Goal: Information Seeking & Learning: Find specific fact

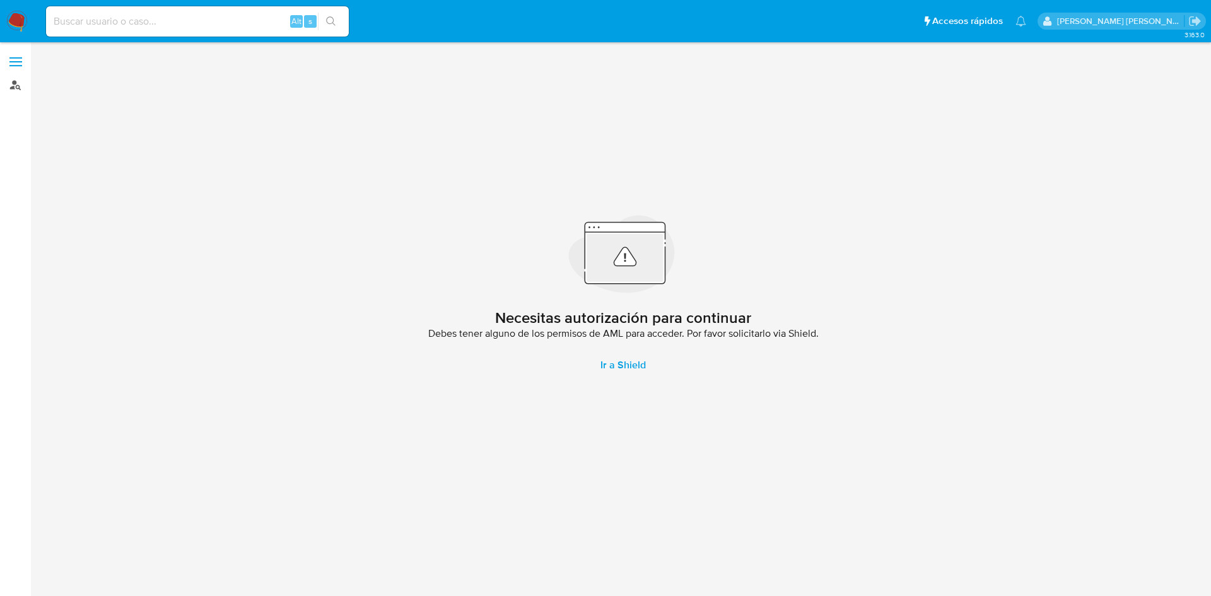
click at [10, 79] on link "Buscador de personas" at bounding box center [75, 85] width 150 height 20
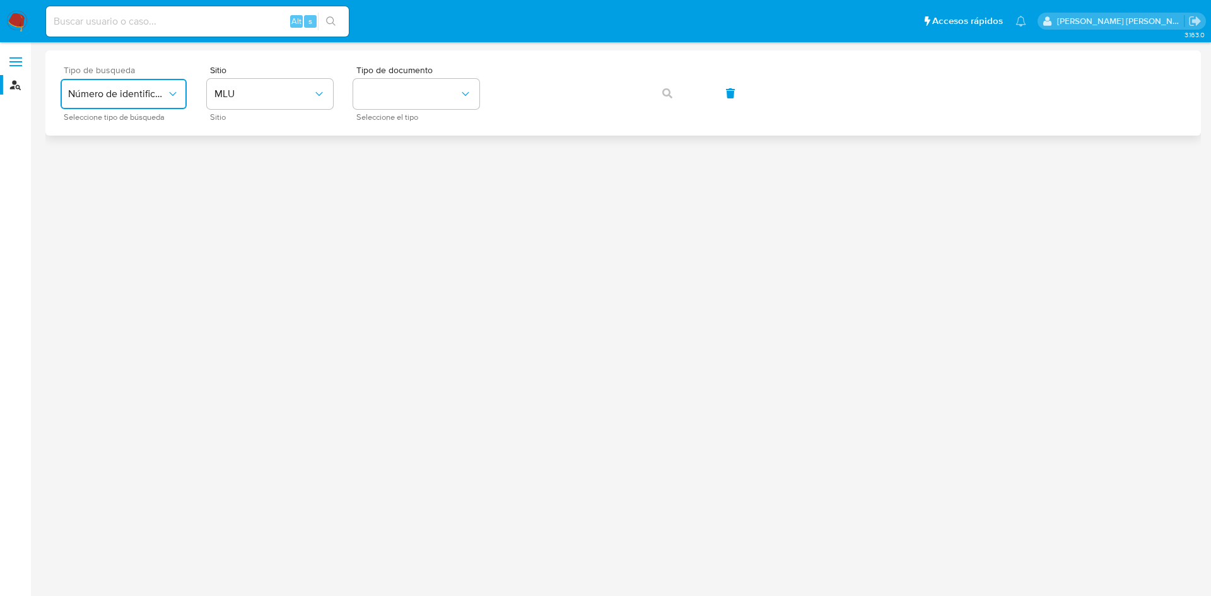
click at [161, 100] on button "Número de identificación" at bounding box center [124, 94] width 126 height 30
click at [141, 175] on div "User ID" at bounding box center [119, 171] width 103 height 30
click at [668, 90] on icon "button" at bounding box center [667, 93] width 10 height 10
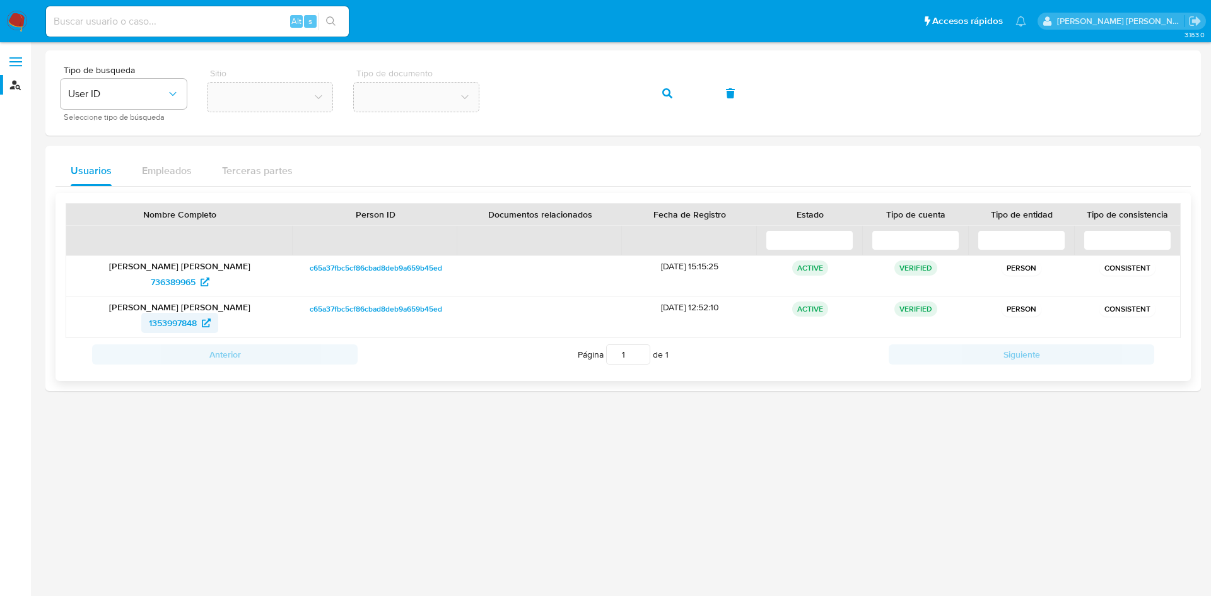
click at [189, 325] on span "1353997848" at bounding box center [173, 323] width 48 height 20
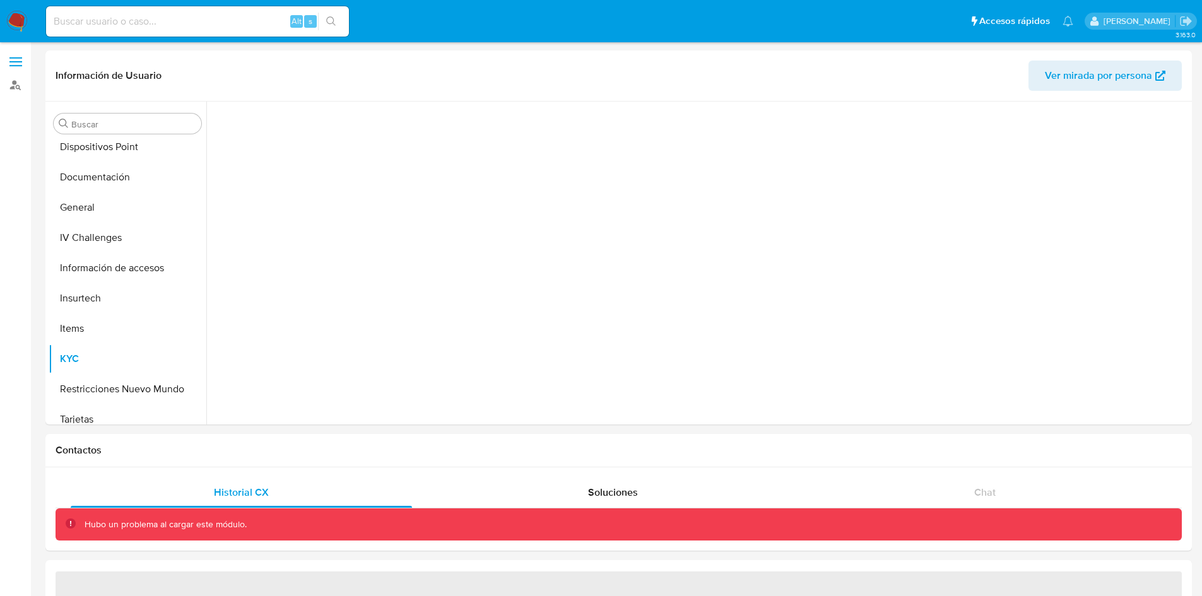
scroll to position [291, 0]
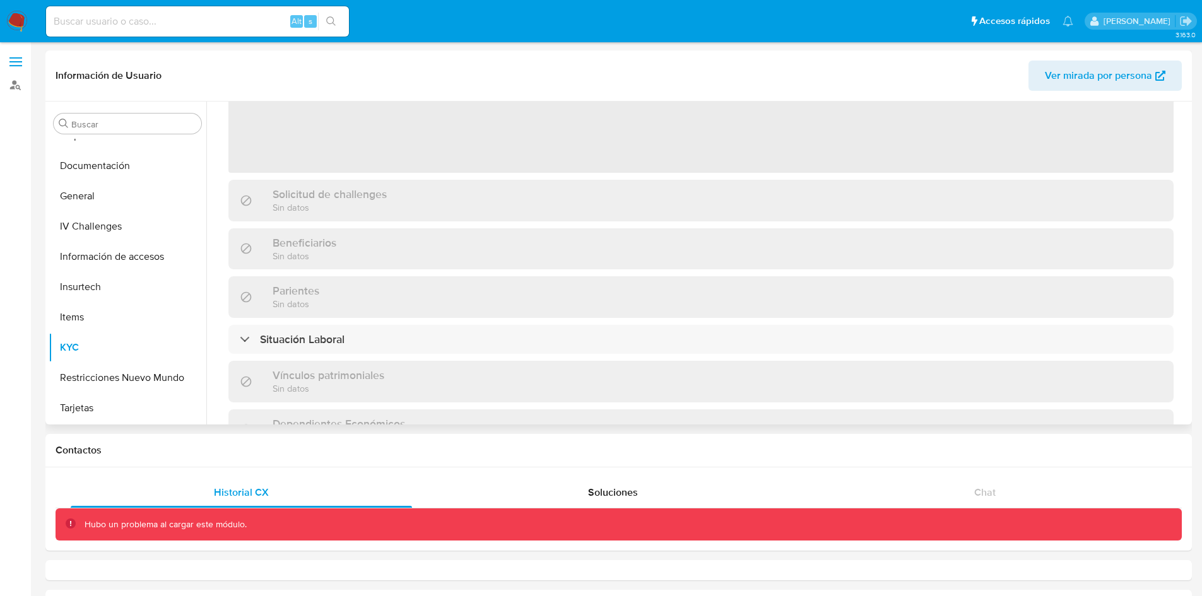
select select "10"
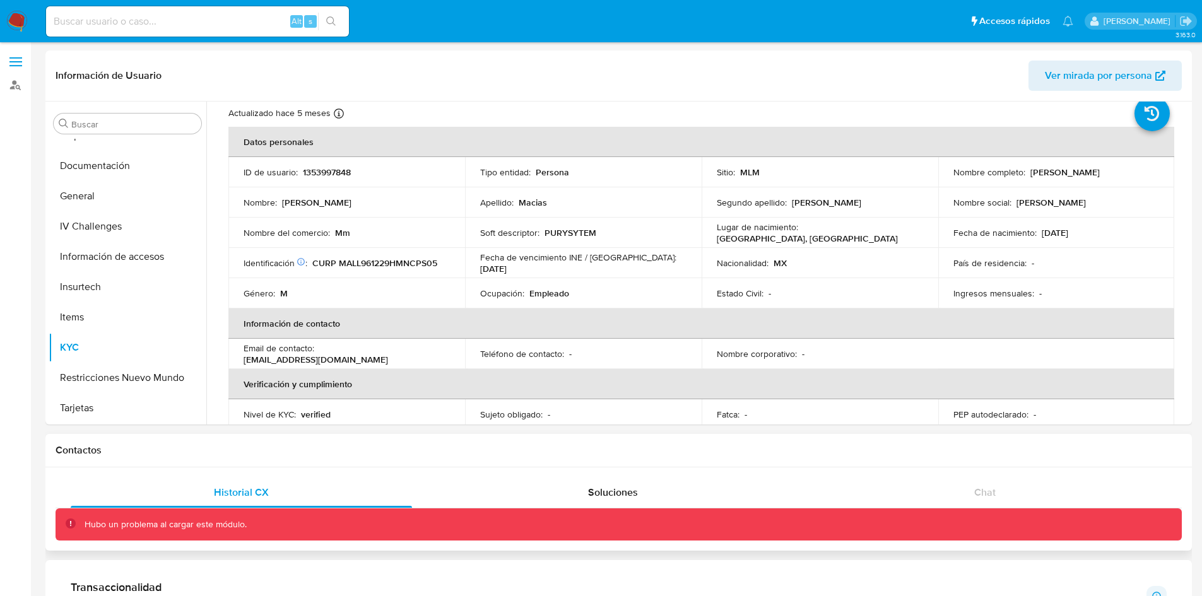
scroll to position [0, 0]
